Goal: Contribute content

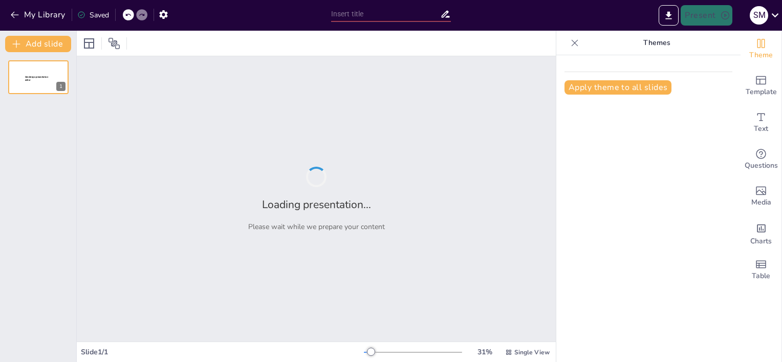
type input "Root Cause Analysis in Inadequate Risk Management: Utilizing 5-Why's for Enhanc…"
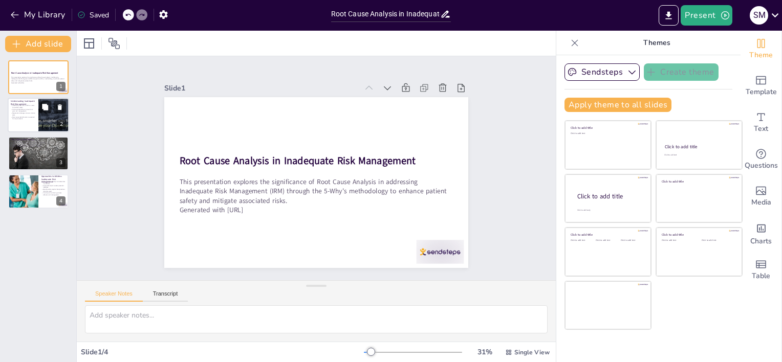
click at [18, 117] on p "Root cause identification is essential for improvement." at bounding box center [23, 118] width 25 height 4
type textarea "Understanding the risks associated with Inadequate Risk Management (IRM) is par…"
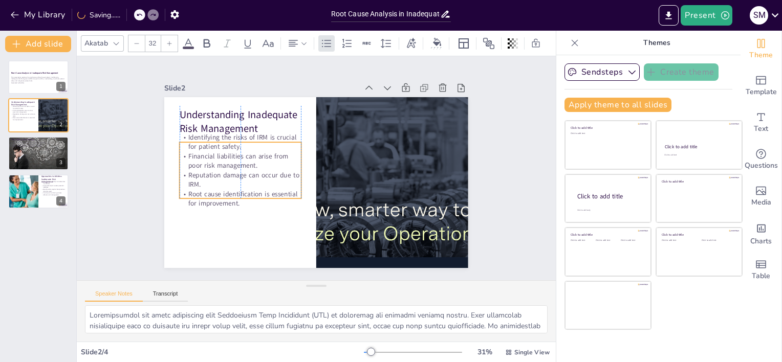
click at [334, 161] on p "Root cause identification is essential for improvement." at bounding box center [395, 145] width 123 height 31
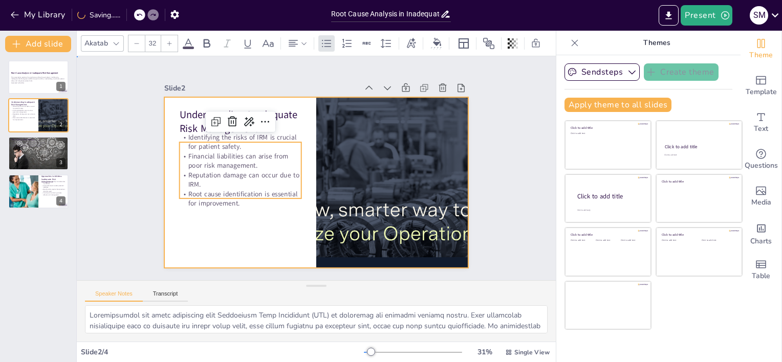
click at [256, 221] on div at bounding box center [303, 174] width 280 height 347
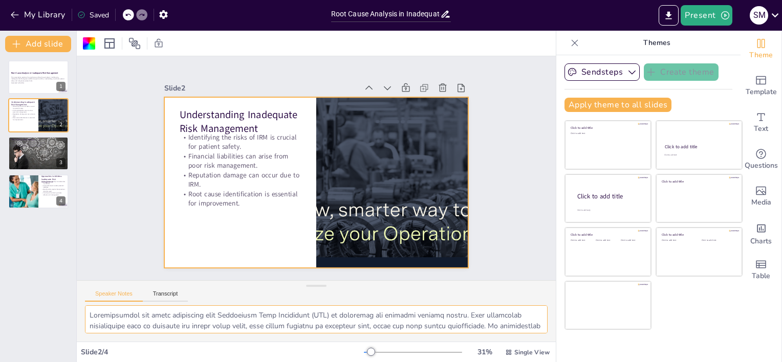
click at [94, 313] on textarea at bounding box center [316, 320] width 463 height 28
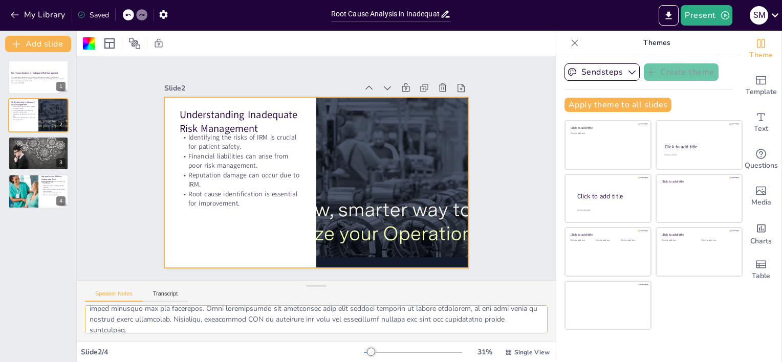
scroll to position [120, 0]
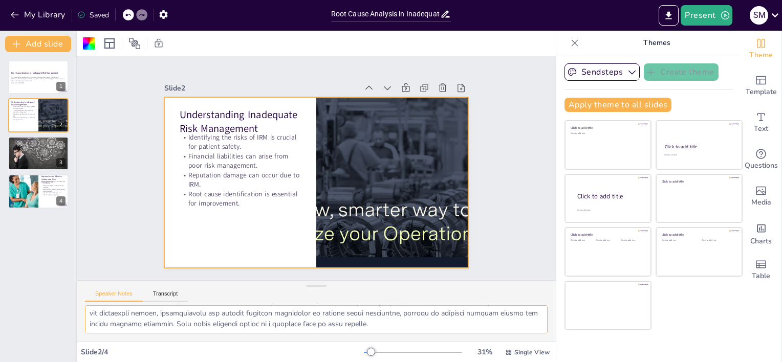
drag, startPoint x: 90, startPoint y: 315, endPoint x: 575, endPoint y: 348, distance: 485.8
click at [575, 348] on div "Document fonts Akatab Recently used Mulish Popular fonts Lato Montserrat Open S…" at bounding box center [391, 197] width 782 height 332
click at [33, 57] on div "Root Cause Analysis in Inadequate Risk Management This presentation explores th…" at bounding box center [38, 207] width 76 height 310
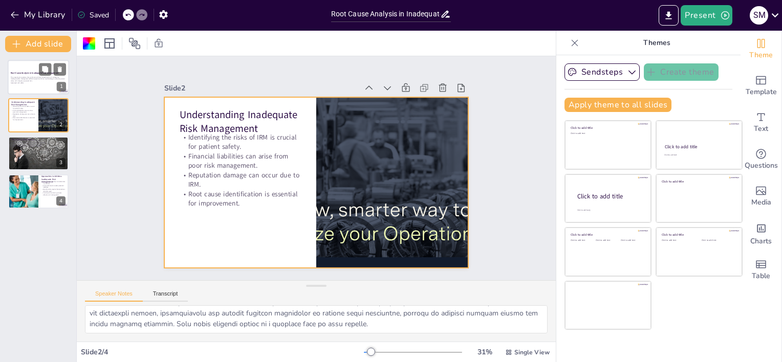
click at [28, 78] on p "This presentation explores the significance of Root Cause Analysis in addressin…" at bounding box center [38, 79] width 55 height 6
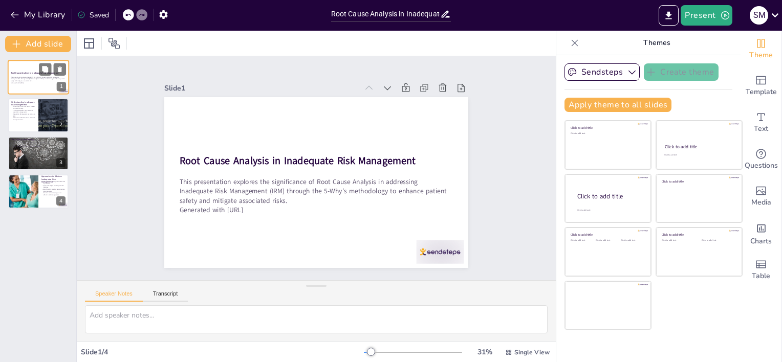
scroll to position [0, 0]
click at [30, 118] on p "Root cause identification is essential for improvement." at bounding box center [23, 119] width 25 height 4
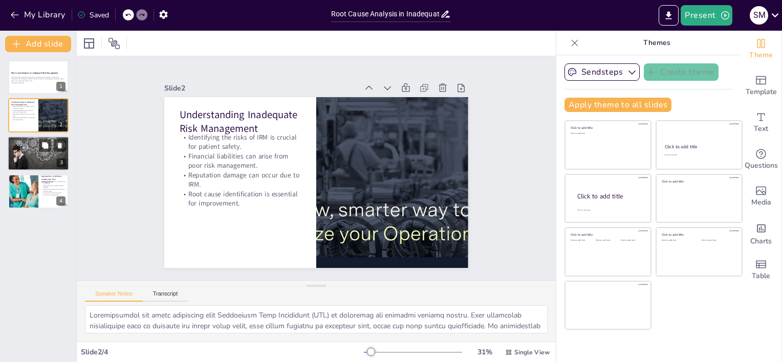
click at [32, 150] on div at bounding box center [38, 153] width 61 height 35
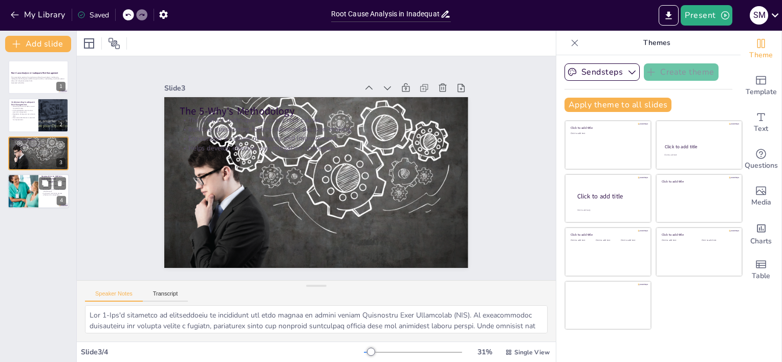
click at [29, 191] on div at bounding box center [23, 191] width 66 height 35
type textarea "Conducting chart reviews is a critical strategy for addressing Inadequate Risk …"
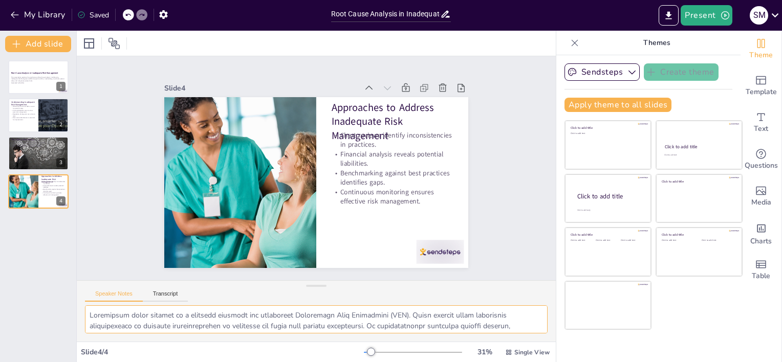
drag, startPoint x: 461, startPoint y: 323, endPoint x: 18, endPoint y: 274, distance: 445.0
click at [18, 274] on div "Document fonts Akatab Recently used Mulish Popular fonts Lato Montserrat Open S…" at bounding box center [391, 197] width 782 height 332
click at [571, 40] on icon at bounding box center [575, 43] width 10 height 10
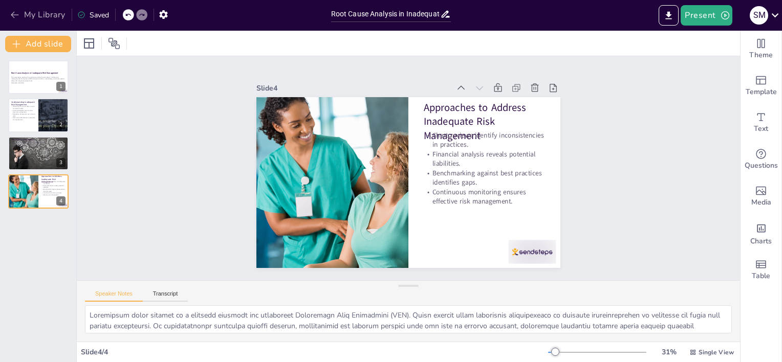
click at [24, 8] on button "My Library" at bounding box center [39, 15] width 62 height 16
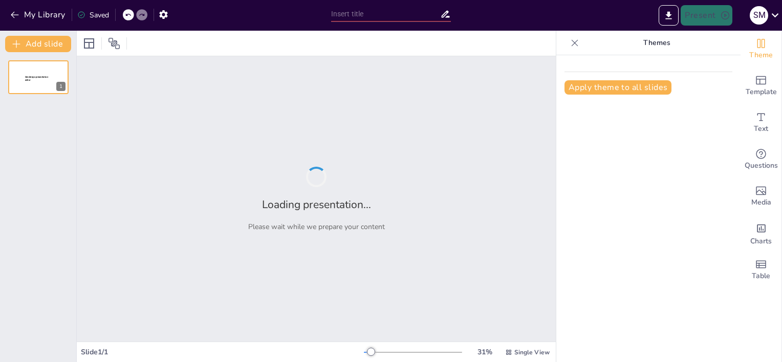
type input "Analyzing the Nitrogen Gas Inhalation Tragedy: A Leadership Perspective on Risk…"
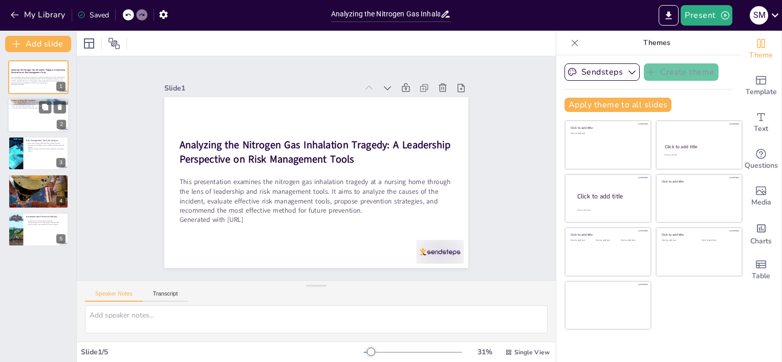
click at [27, 107] on p "Communication failures among staff were evident." at bounding box center [38, 108] width 55 height 2
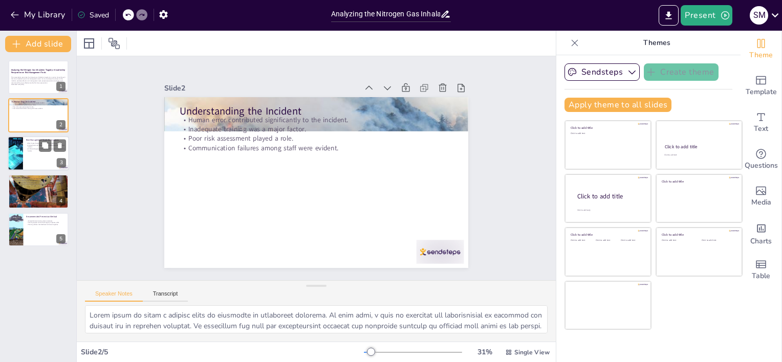
click at [34, 153] on div at bounding box center [38, 153] width 61 height 35
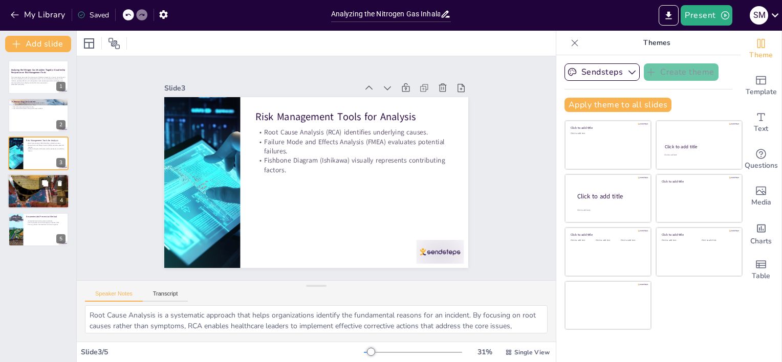
click at [30, 192] on div at bounding box center [38, 191] width 61 height 41
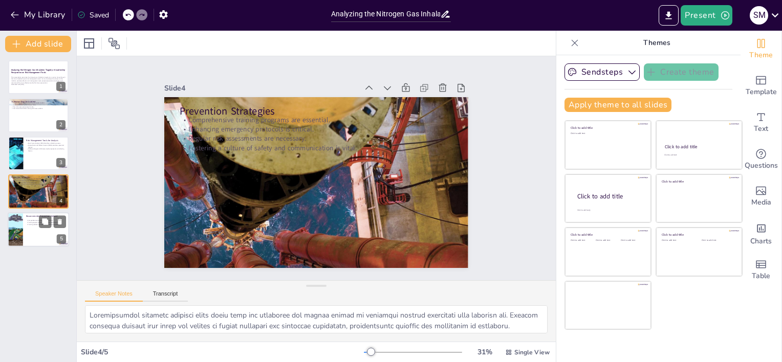
click at [24, 233] on div at bounding box center [38, 229] width 61 height 35
type textarea "Comprehensive training programs significantly enhance staff awareness of the da…"
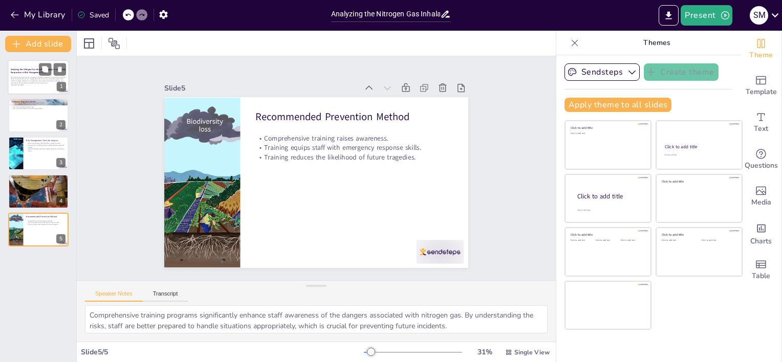
click at [32, 82] on p "This presentation examines the nitrogen gas inhalation tragedy at a nursing hom…" at bounding box center [38, 80] width 55 height 8
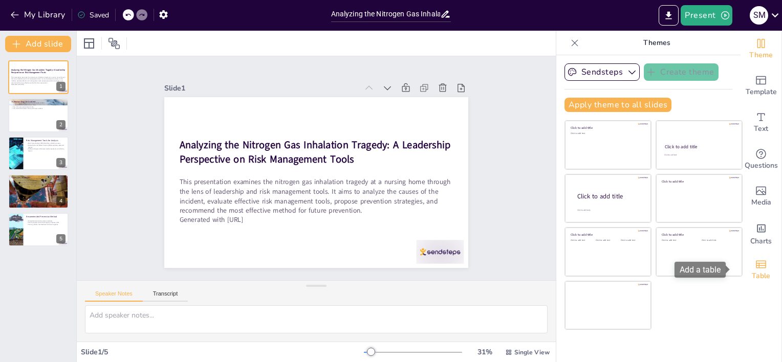
click at [756, 265] on icon "Add a table" at bounding box center [761, 265] width 10 height 8
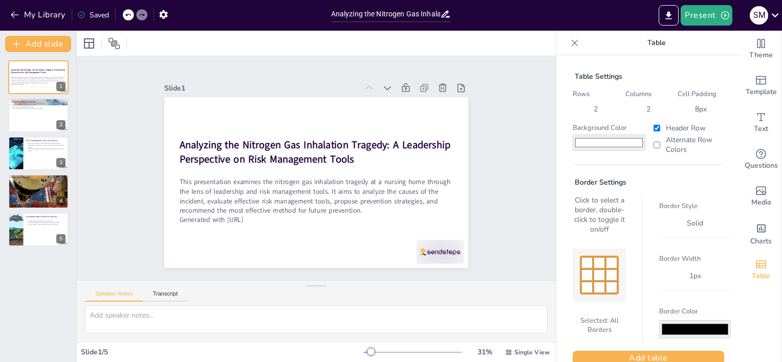
click at [636, 99] on div "Columns 2" at bounding box center [649, 104] width 47 height 28
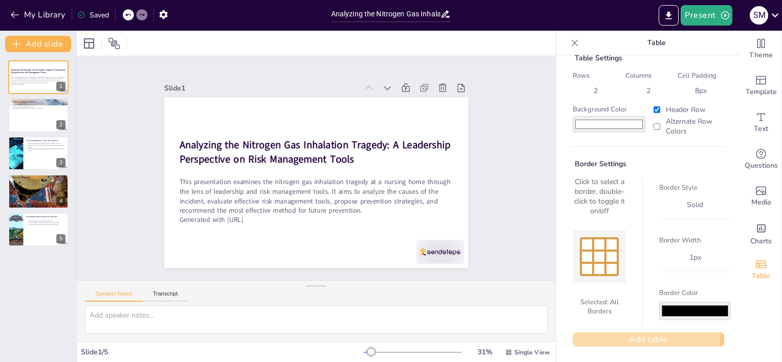
click at [635, 339] on button "Add table" at bounding box center [649, 340] width 152 height 14
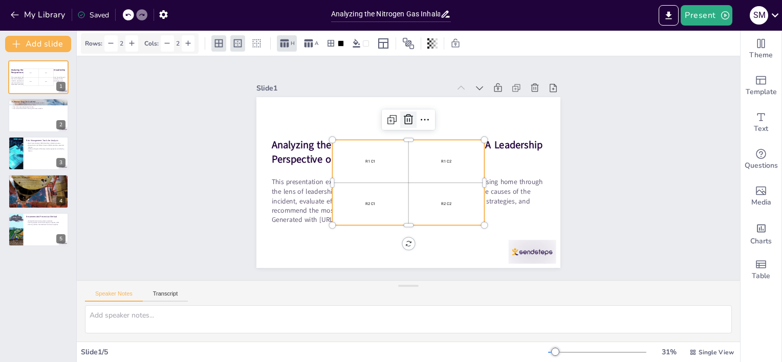
click at [418, 115] on icon at bounding box center [424, 121] width 12 height 12
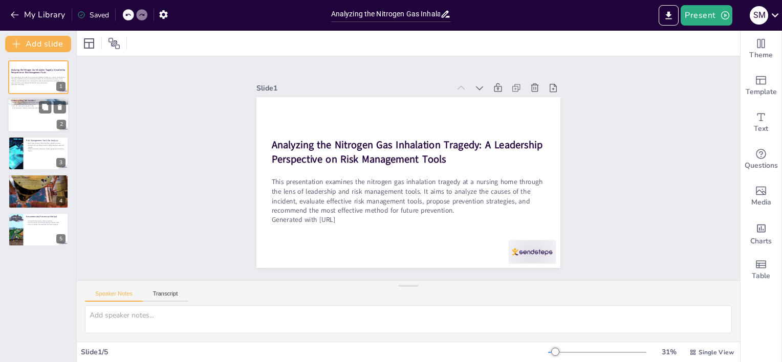
click at [35, 128] on div at bounding box center [38, 115] width 61 height 35
type textarea "Human error is often a leading cause of accidents in healthcare settings. In th…"
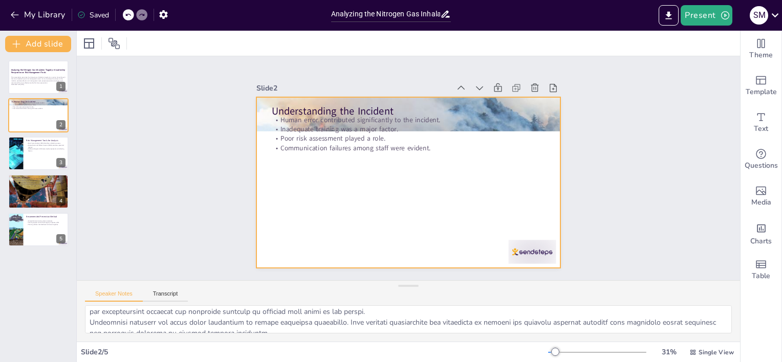
scroll to position [0, 0]
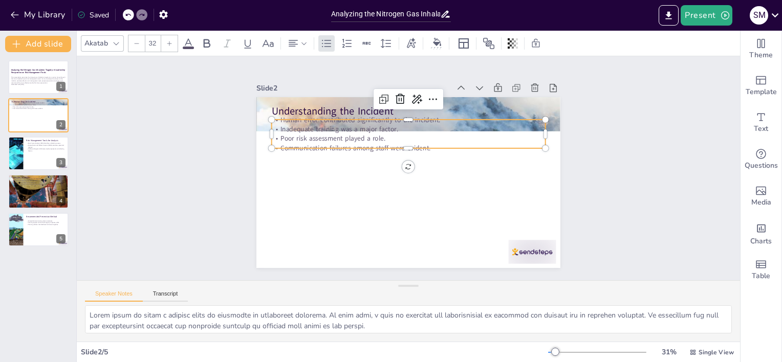
click at [430, 142] on p "Communication failures among staff were evident." at bounding box center [413, 149] width 270 height 66
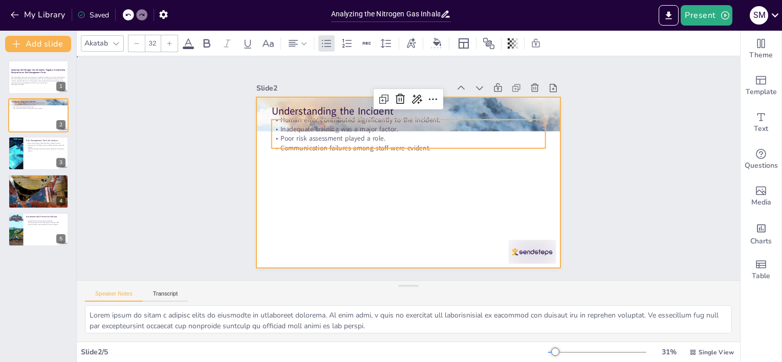
click at [353, 164] on div at bounding box center [407, 183] width 320 height 202
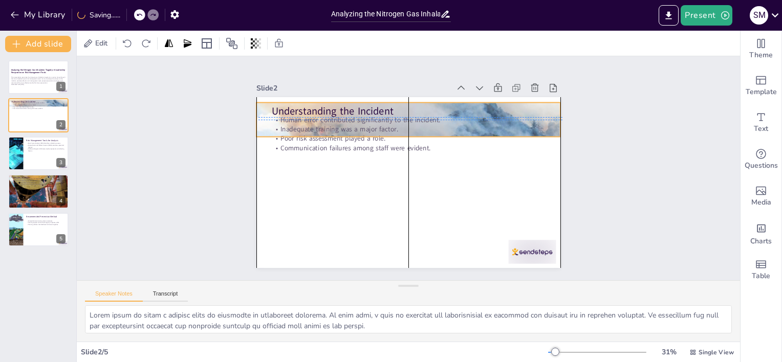
click at [275, 102] on div "Understanding the Incident Human error contributed significantly to the inciden…" at bounding box center [423, 98] width 297 height 63
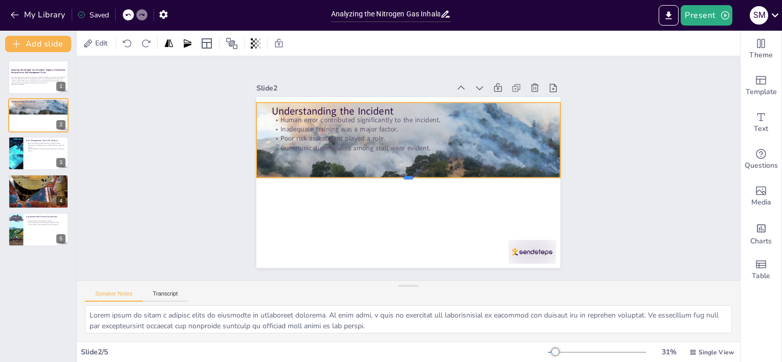
drag, startPoint x: 401, startPoint y: 135, endPoint x: 404, endPoint y: 176, distance: 41.0
click at [404, 176] on div at bounding box center [406, 182] width 303 height 40
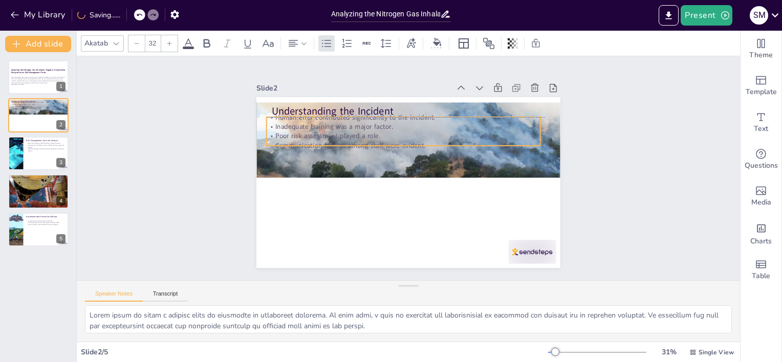
click at [423, 144] on p "Communication failures among staff were evident." at bounding box center [408, 145] width 270 height 66
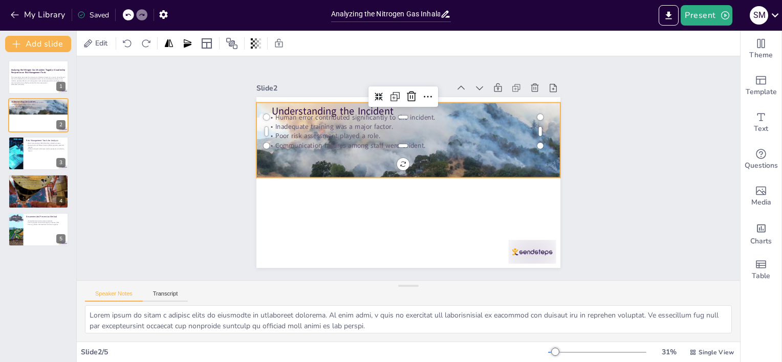
click at [387, 153] on div at bounding box center [418, 121] width 379 height 448
click at [343, 153] on div at bounding box center [413, 119] width 343 height 423
click at [398, 76] on icon at bounding box center [403, 79] width 10 height 10
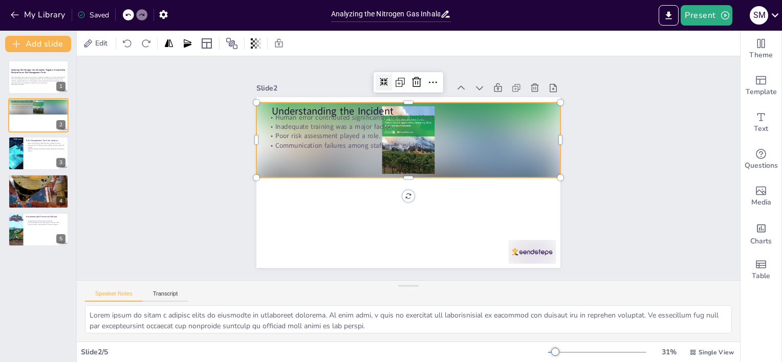
click at [389, 76] on icon at bounding box center [393, 80] width 9 height 9
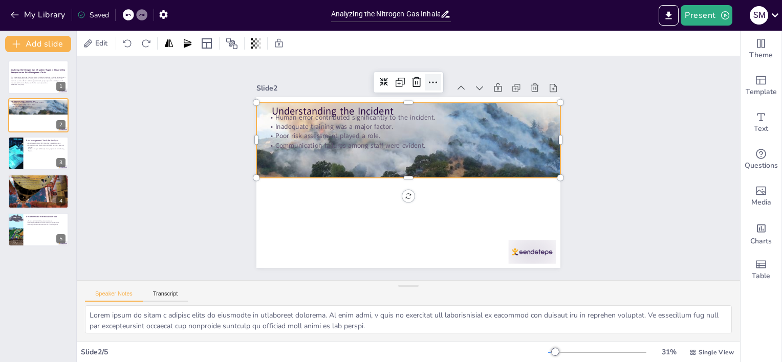
click at [443, 82] on icon at bounding box center [450, 89] width 14 height 14
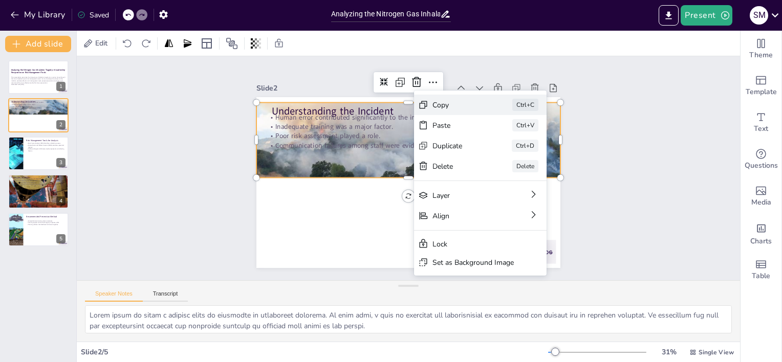
click at [509, 167] on div "Copy" at bounding box center [535, 174] width 52 height 15
